Goal: Information Seeking & Learning: Learn about a topic

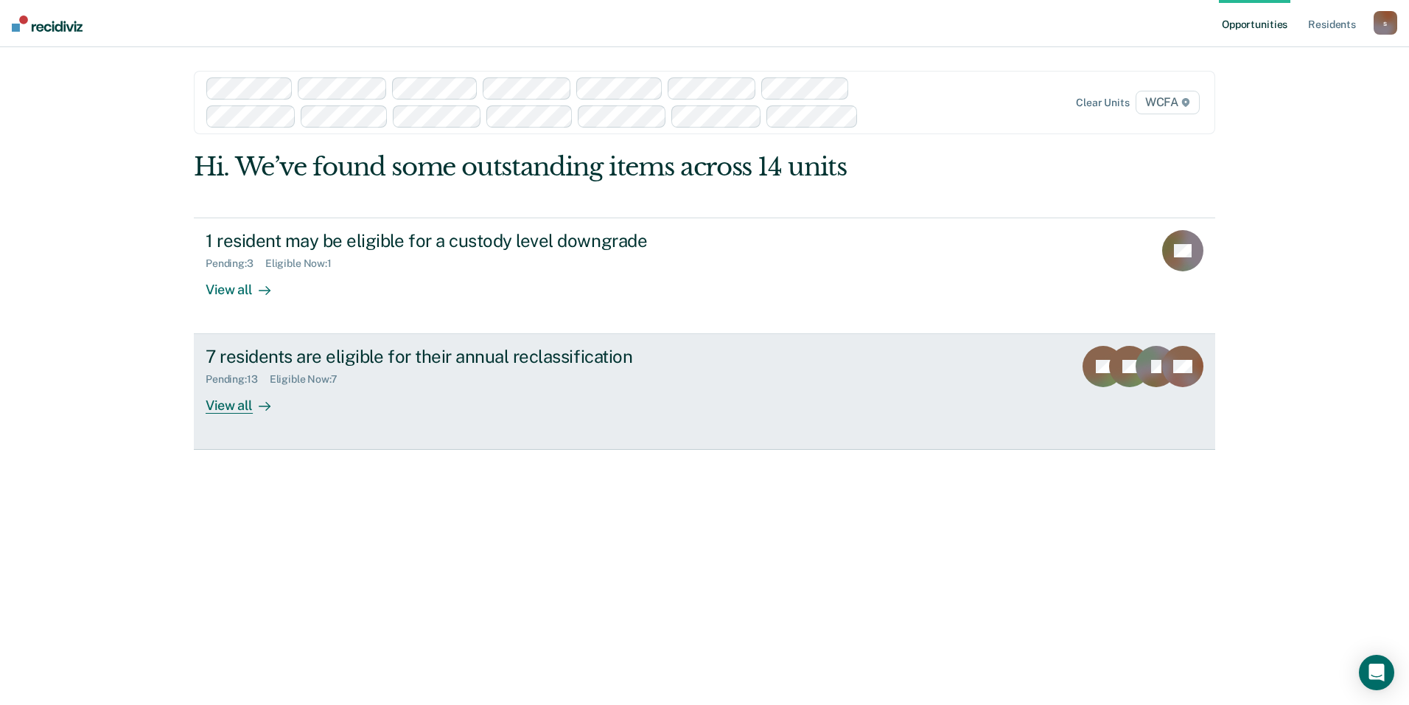
click at [223, 401] on div "View all" at bounding box center [247, 399] width 83 height 29
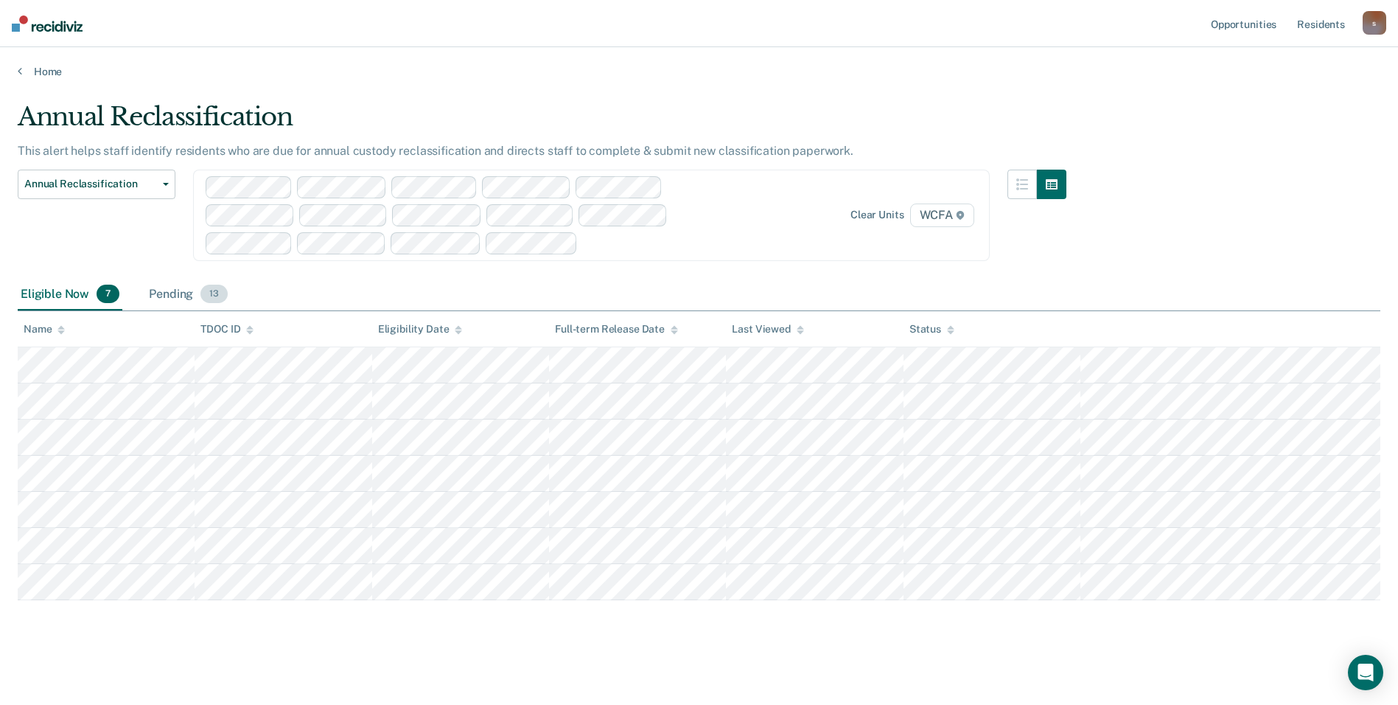
click at [178, 291] on div "Pending 13" at bounding box center [188, 295] width 85 height 32
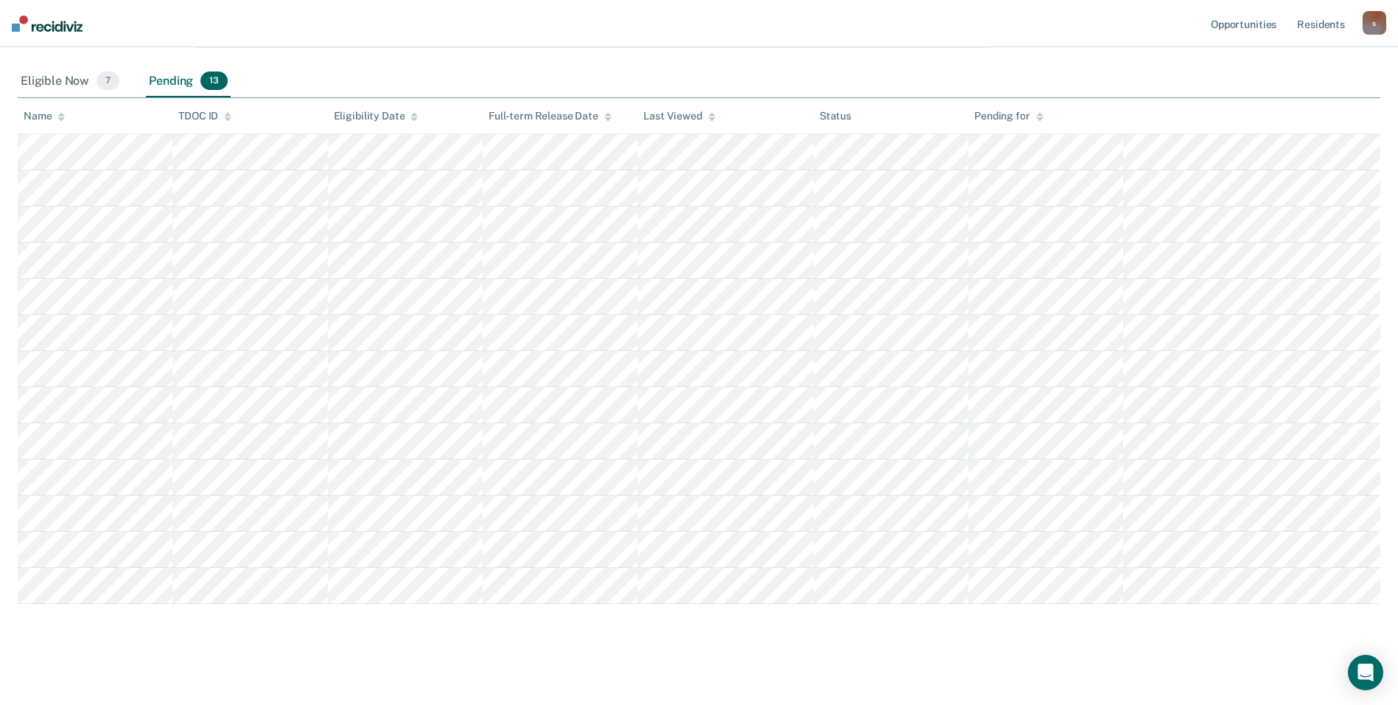
scroll to position [218, 0]
click at [413, 37] on nav "Opportunities Resident s [EMAIL_ADDRESS][PERSON_NAME][DOMAIN_NAME] s Profile Ho…" at bounding box center [699, 23] width 1398 height 47
